Goal: Register for event/course

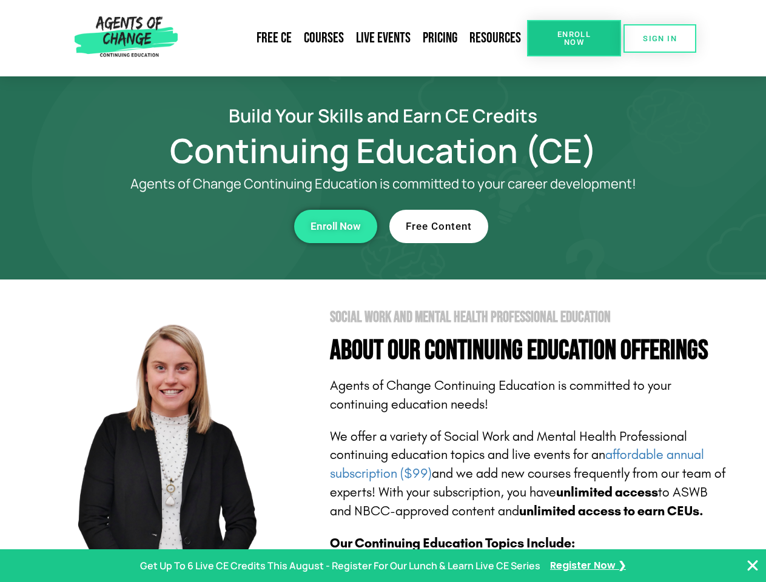
click at [383, 291] on section "Social Work and Mental Health Professional Education About Our Continuing Educa…" at bounding box center [383, 535] width 766 height 510
click at [574, 38] on span "Enroll Now" at bounding box center [574, 38] width 55 height 16
click at [660, 38] on span "SIGN IN" at bounding box center [660, 39] width 34 height 8
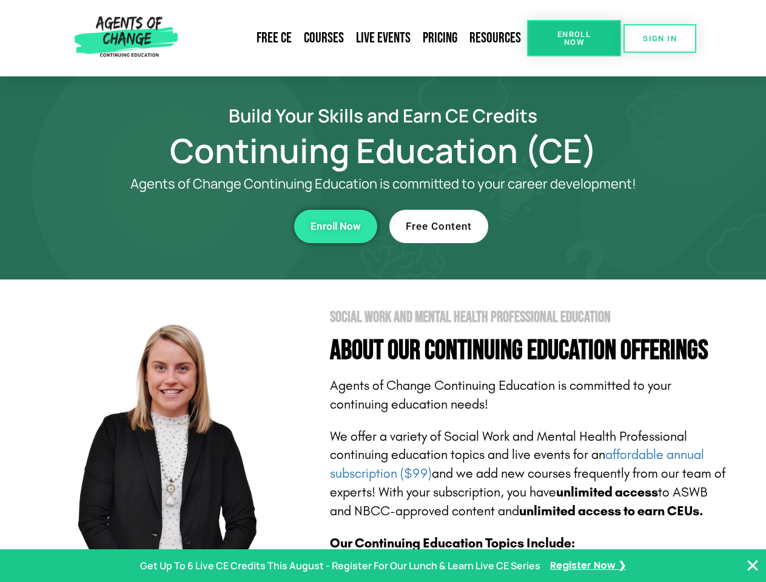
click at [210, 226] on div "Enroll Now" at bounding box center [211, 226] width 334 height 33
click at [335, 226] on span "Enroll Now" at bounding box center [336, 226] width 50 height 10
click at [556, 226] on div "Free Content" at bounding box center [556, 226] width 334 height 33
